Goal: Task Accomplishment & Management: Use online tool/utility

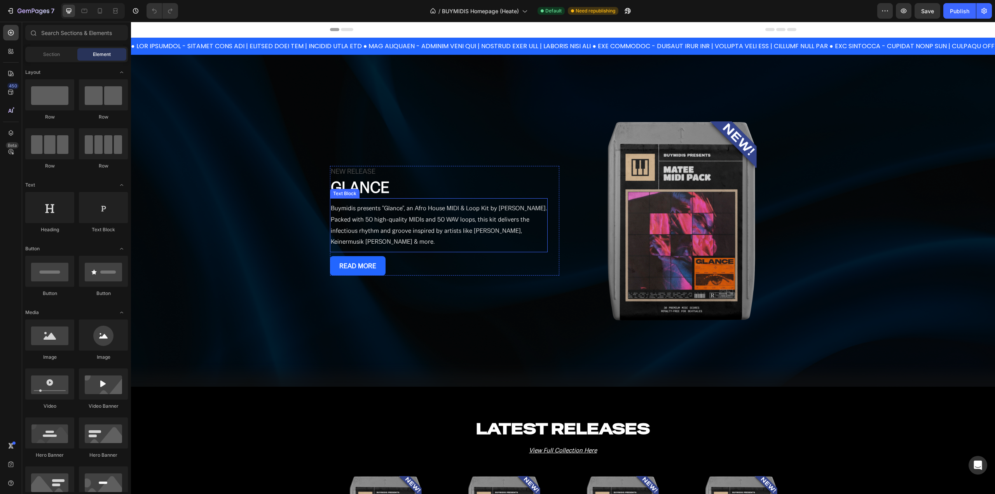
click at [428, 214] on p "Buymidis presents "Glance", an Afro House MIDI & Loop Kit by [PERSON_NAME]. Pac…" at bounding box center [439, 225] width 216 height 45
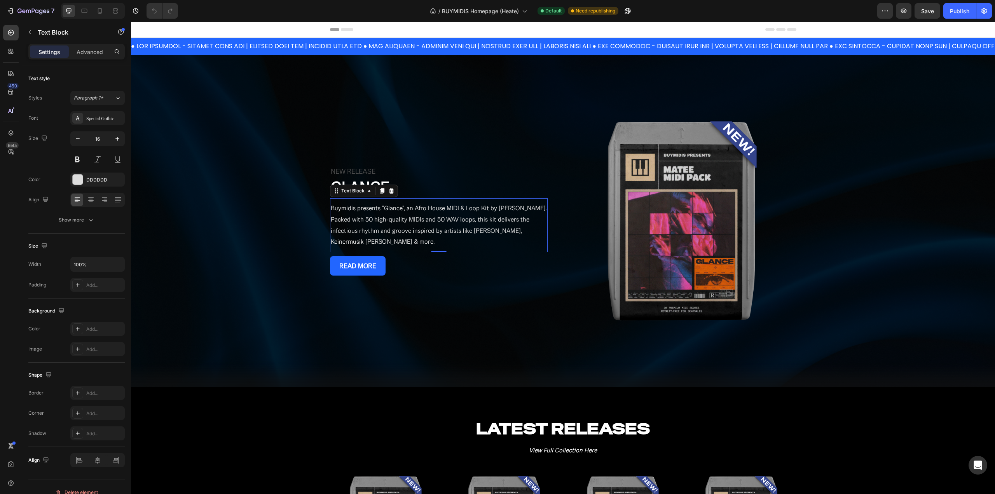
click at [494, 212] on p "Buymidis presents "Glance", an Afro House MIDI & Loop Kit by [PERSON_NAME]. Pac…" at bounding box center [439, 225] width 216 height 45
click at [334, 227] on p "Buymidis presents "Glance", an Afro House MIDI & Loop Kit by [PERSON_NAME]. Pac…" at bounding box center [439, 225] width 216 height 45
click at [404, 222] on p "Buymidis presents "Glance", an Afro House MIDI & Loop Kit by Matee. Packed with…" at bounding box center [439, 225] width 216 height 45
click at [931, 9] on span "Save" at bounding box center [927, 11] width 13 height 7
click at [957, 13] on div "Publish" at bounding box center [959, 11] width 19 height 8
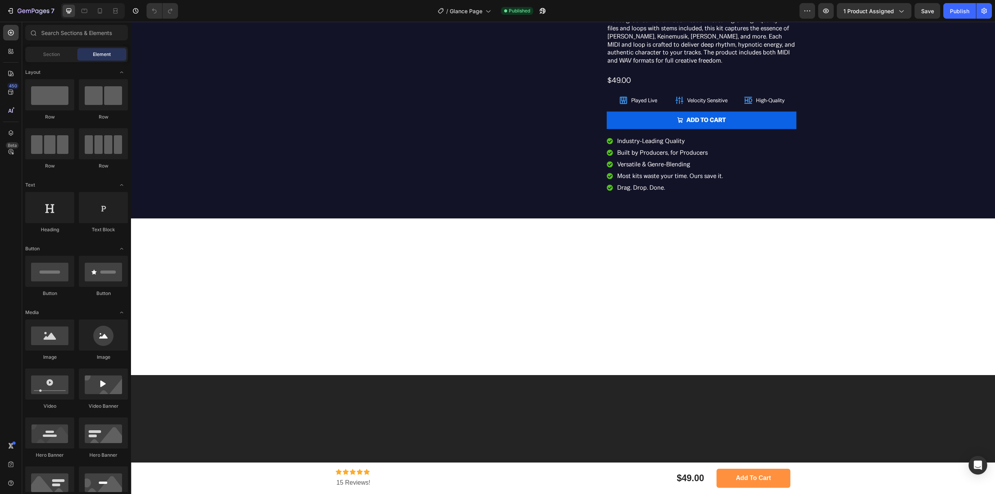
scroll to position [544, 0]
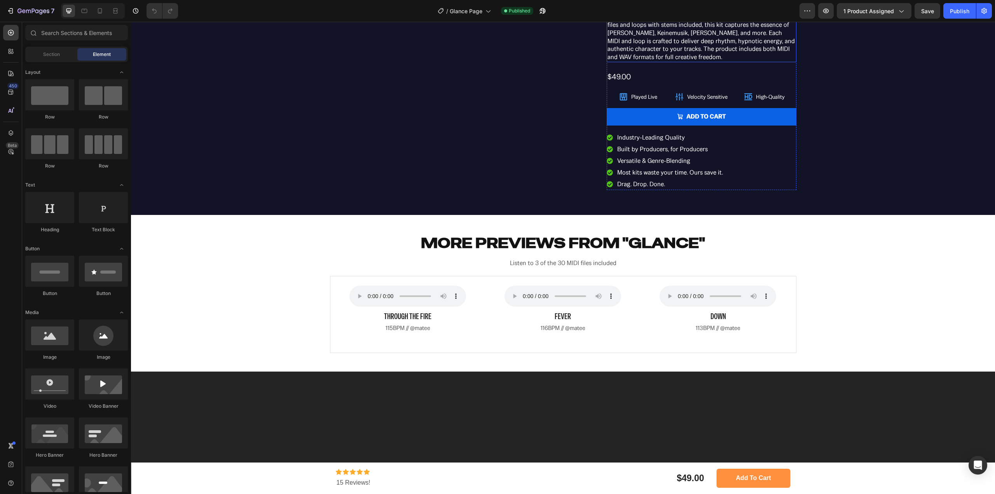
click at [692, 61] on p ""Glance" is the perfect pack for producers looking for infectious Afro House gr…" at bounding box center [702, 33] width 188 height 57
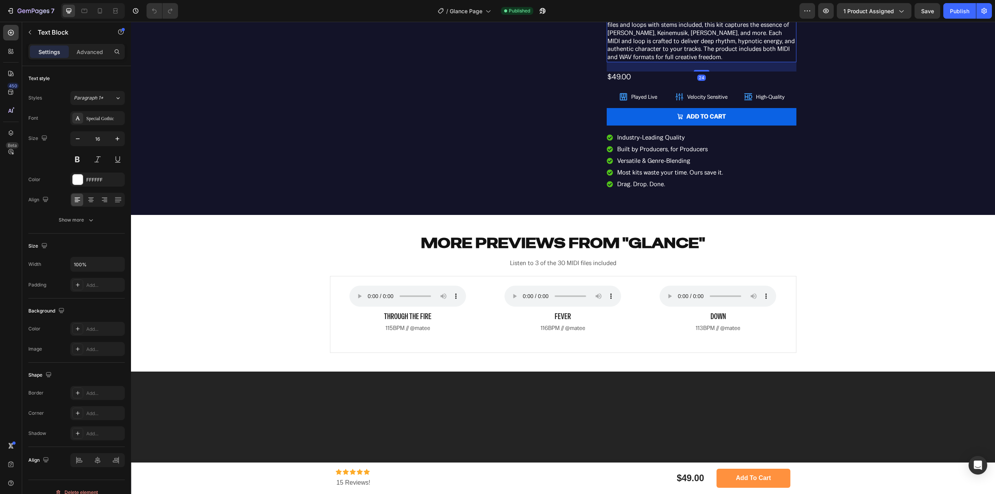
click at [736, 61] on p ""Glance" is the perfect pack for producers looking for infectious Afro House gr…" at bounding box center [702, 33] width 188 height 57
click at [931, 11] on span "Save" at bounding box center [927, 11] width 13 height 7
click at [959, 11] on div "Publish" at bounding box center [959, 11] width 19 height 8
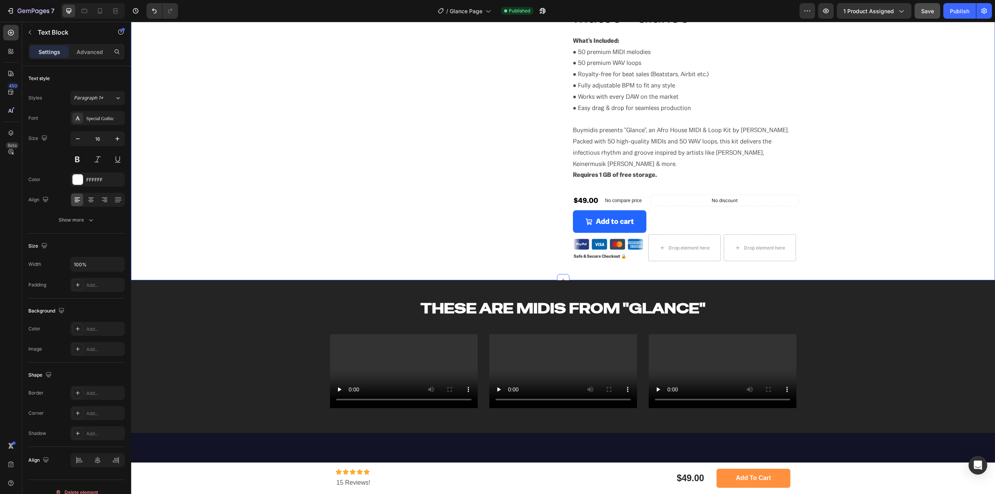
scroll to position [194, 0]
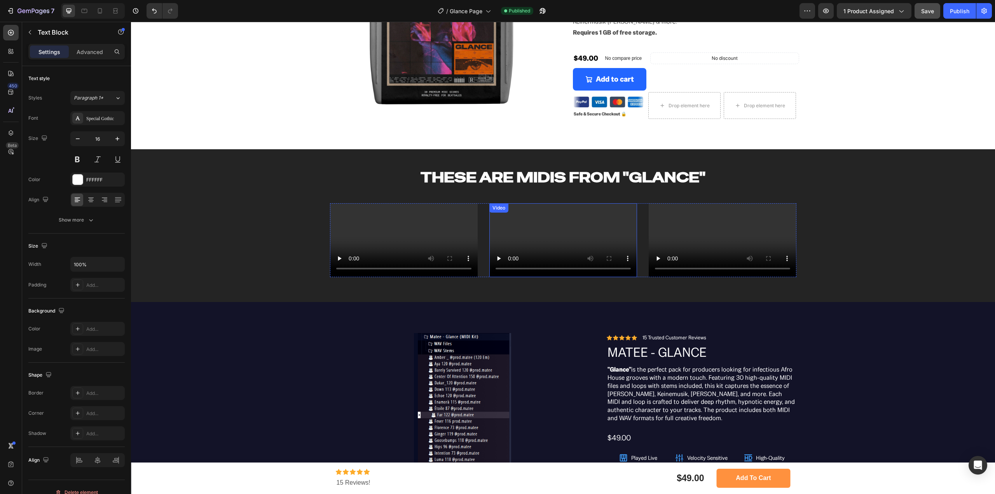
click at [433, 277] on video at bounding box center [404, 240] width 148 height 74
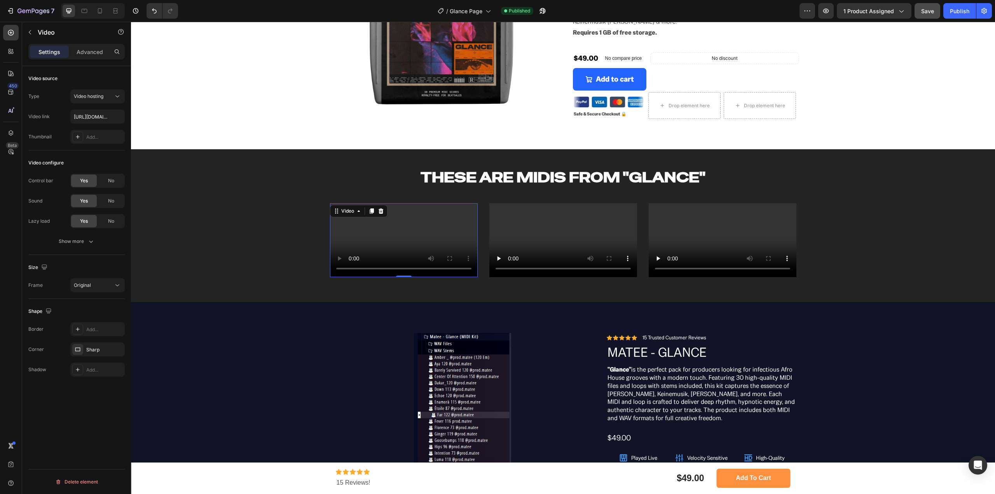
click at [450, 277] on video at bounding box center [404, 240] width 148 height 74
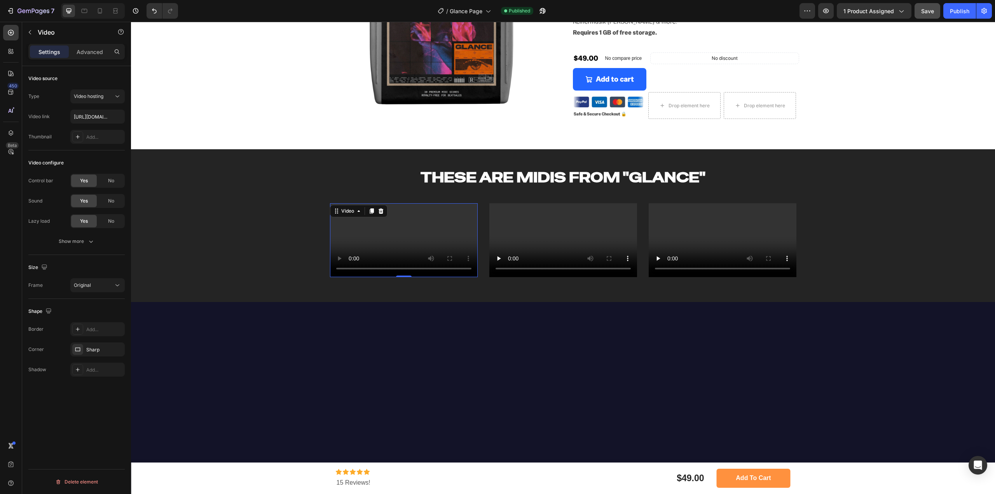
scroll to position [0, 0]
